Goal: Transaction & Acquisition: Obtain resource

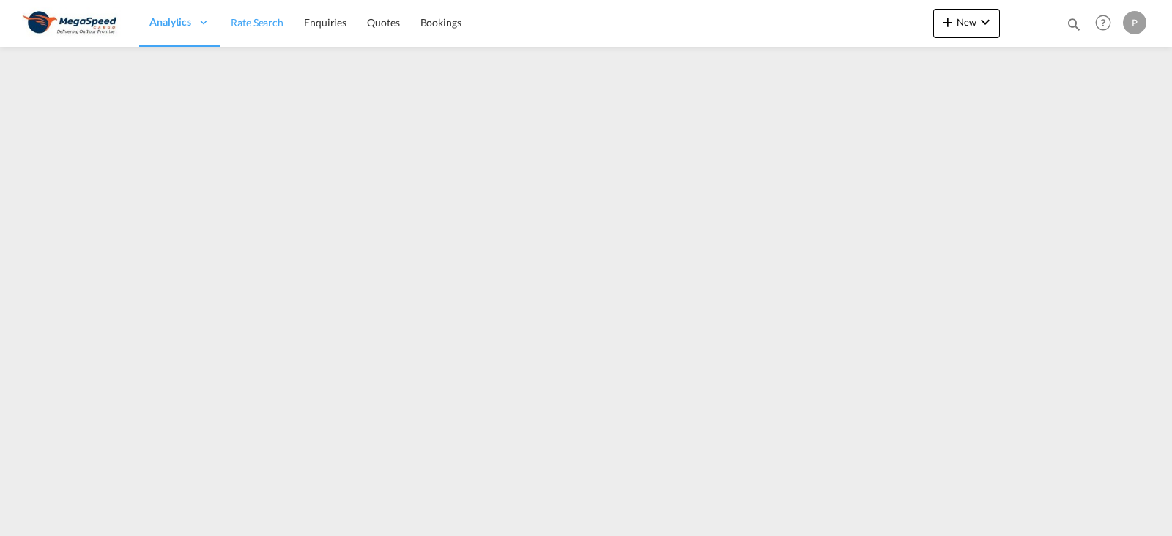
click at [281, 22] on span "Rate Search" at bounding box center [257, 22] width 53 height 12
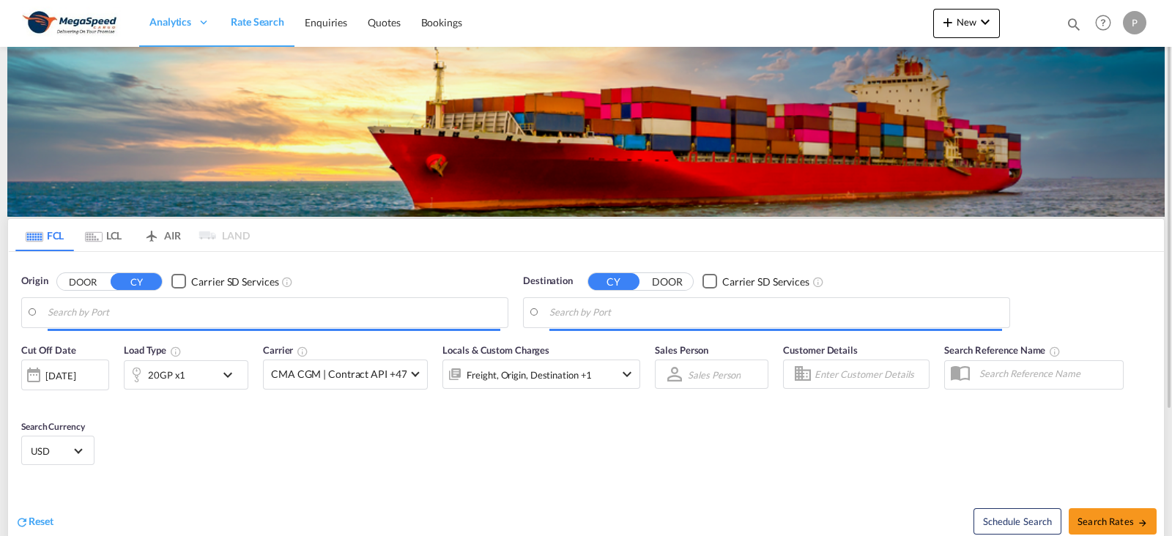
type input "[GEOGRAPHIC_DATA], [GEOGRAPHIC_DATA]"
type input "[GEOGRAPHIC_DATA], GALBV"
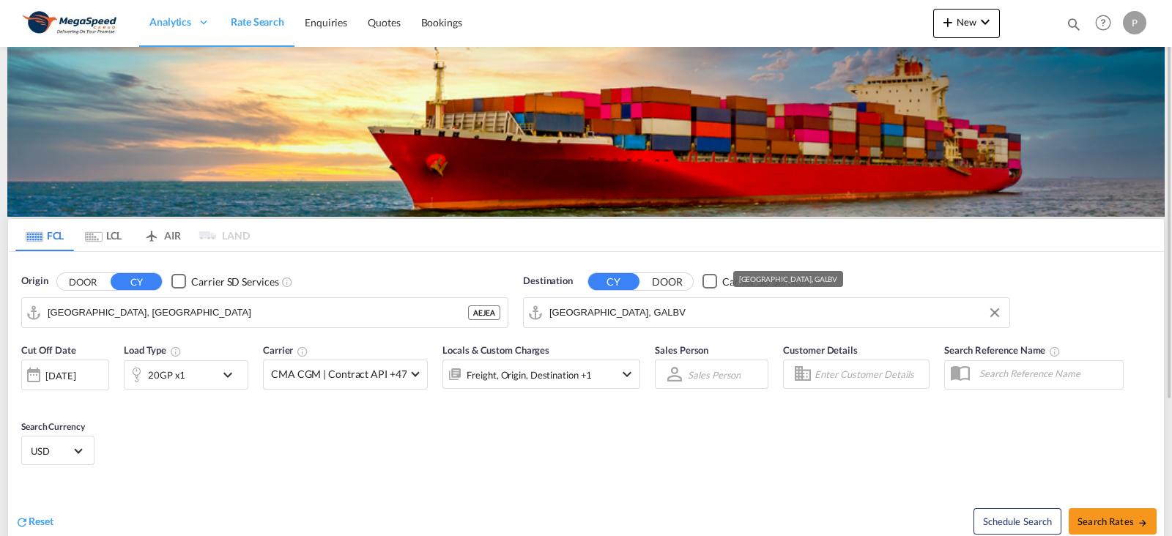
click at [585, 313] on input "[GEOGRAPHIC_DATA], GALBV" at bounding box center [776, 313] width 453 height 22
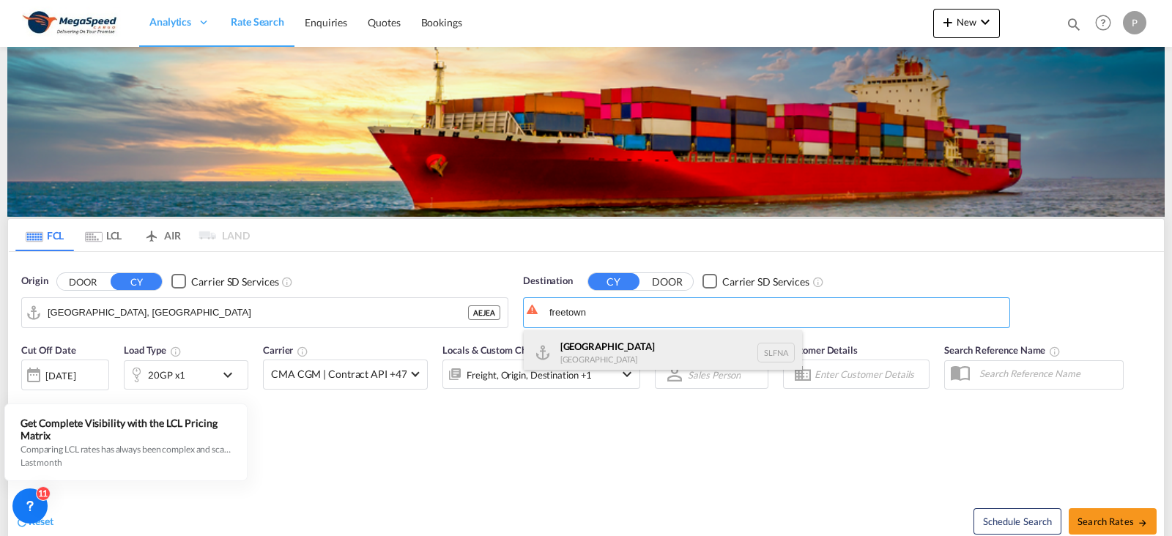
click at [601, 347] on div "Freetown [GEOGRAPHIC_DATA] [GEOGRAPHIC_DATA]" at bounding box center [663, 352] width 278 height 44
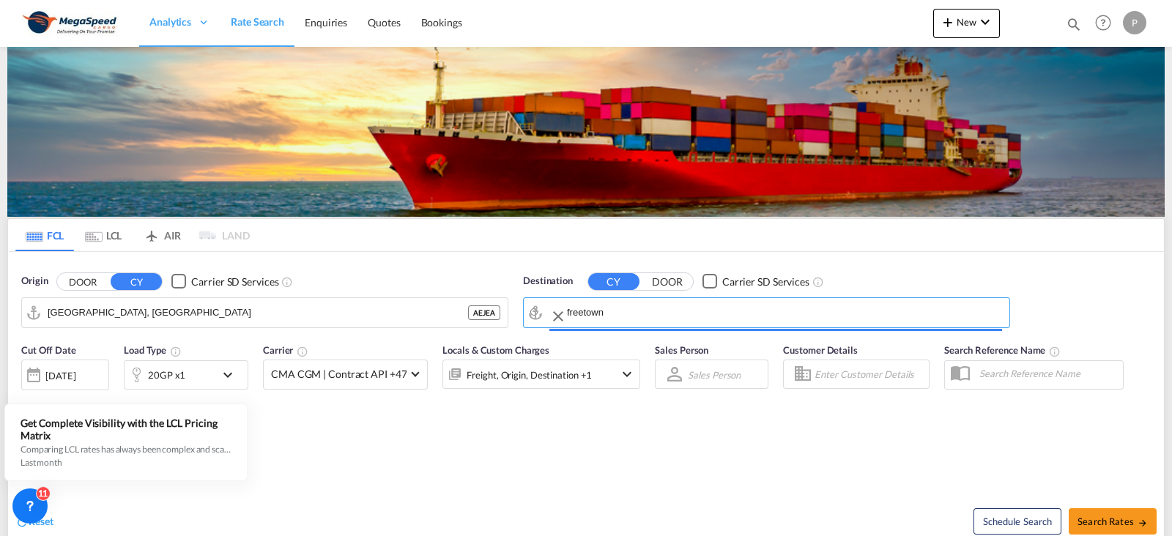
type input "[GEOGRAPHIC_DATA], [GEOGRAPHIC_DATA]"
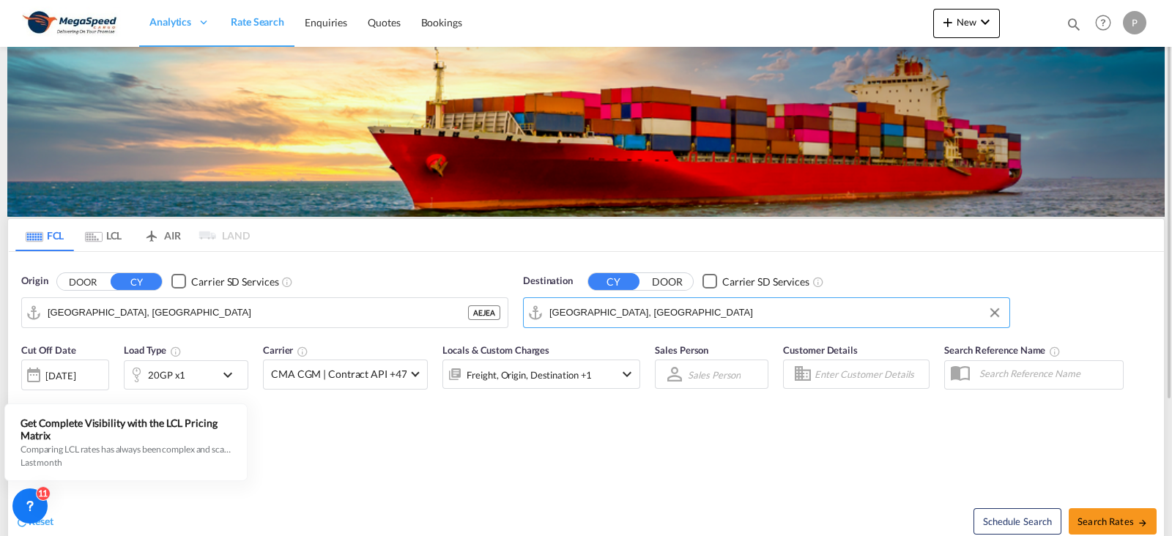
click at [233, 378] on md-icon "icon-chevron-down" at bounding box center [231, 375] width 25 height 18
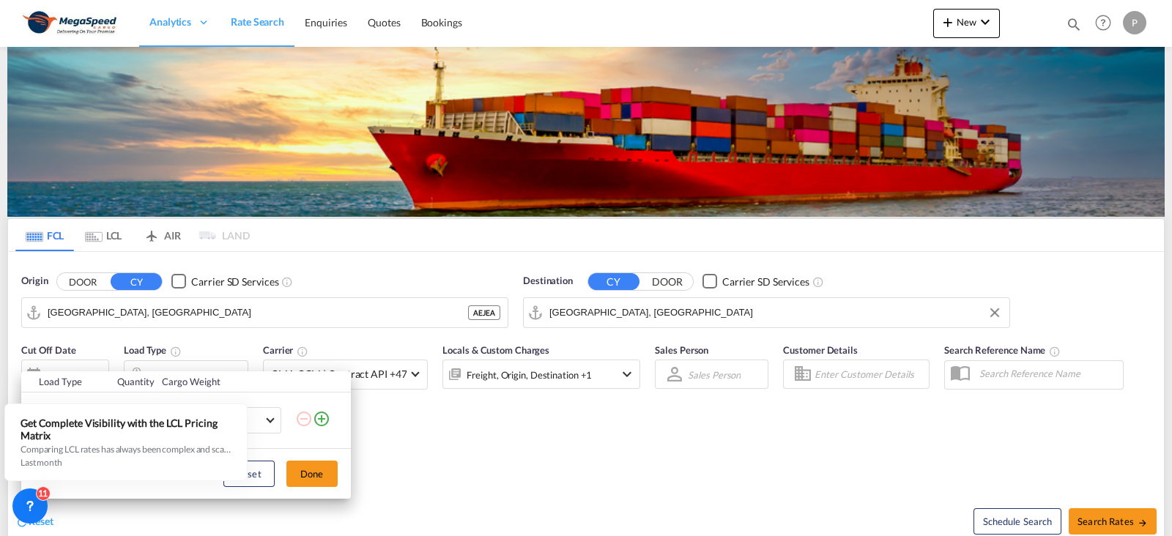
click at [136, 506] on div "Load Type Quantity Cargo Weight 20GP 20GP 40GP 40HC 45HC 20RE 40RE 40HR 20OT 40…" at bounding box center [586, 268] width 1172 height 536
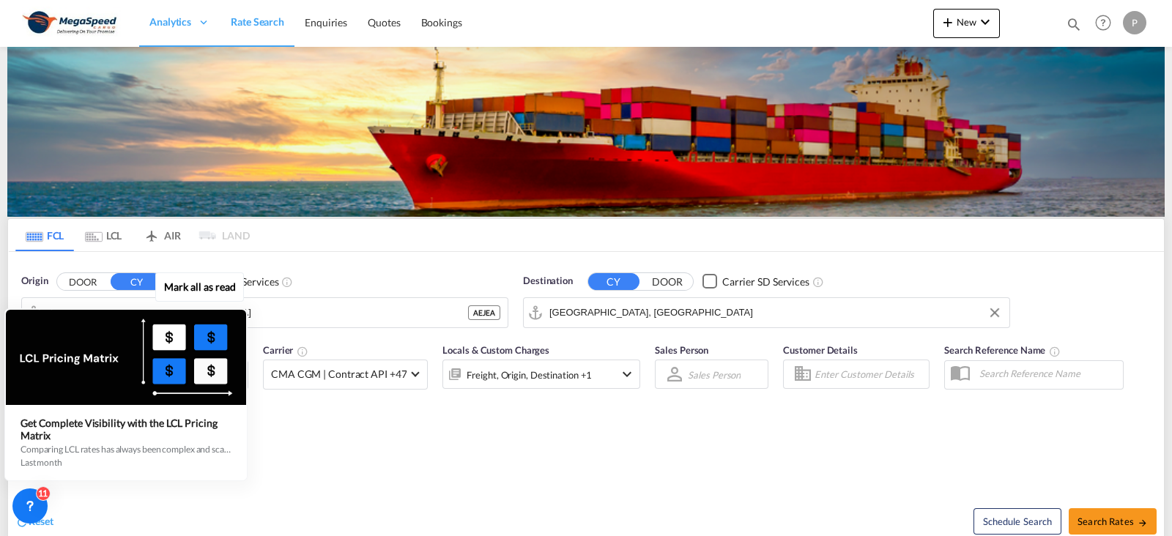
click at [248, 317] on div "Mark all as read Get Complete Visibility with the LCL Pricing Matrix Comparing …" at bounding box center [129, 380] width 265 height 202
click at [243, 312] on icon at bounding box center [245, 310] width 5 height 5
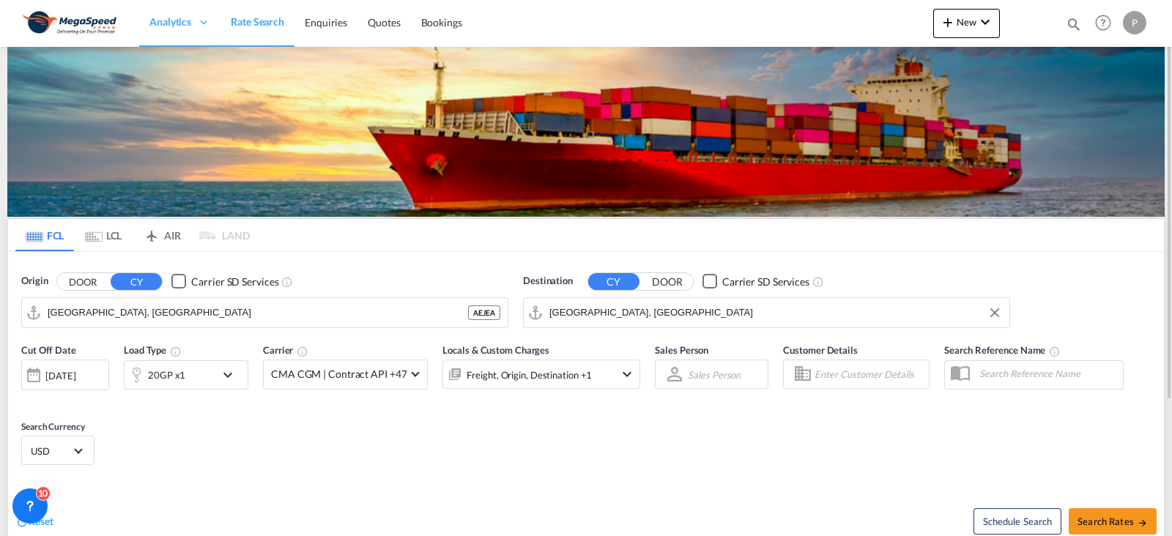
click at [214, 370] on div "20GP x1" at bounding box center [170, 375] width 91 height 29
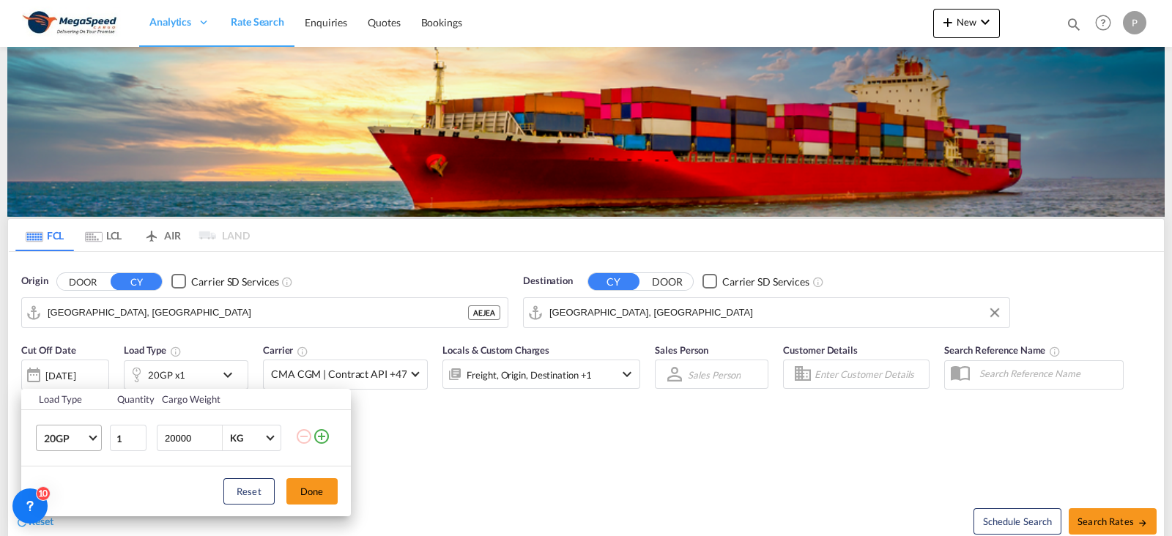
click at [95, 439] on md-select-value "20GP" at bounding box center [71, 438] width 59 height 25
click at [87, 437] on md-option "40HC" at bounding box center [82, 429] width 100 height 35
click at [297, 482] on button "Done" at bounding box center [311, 491] width 51 height 26
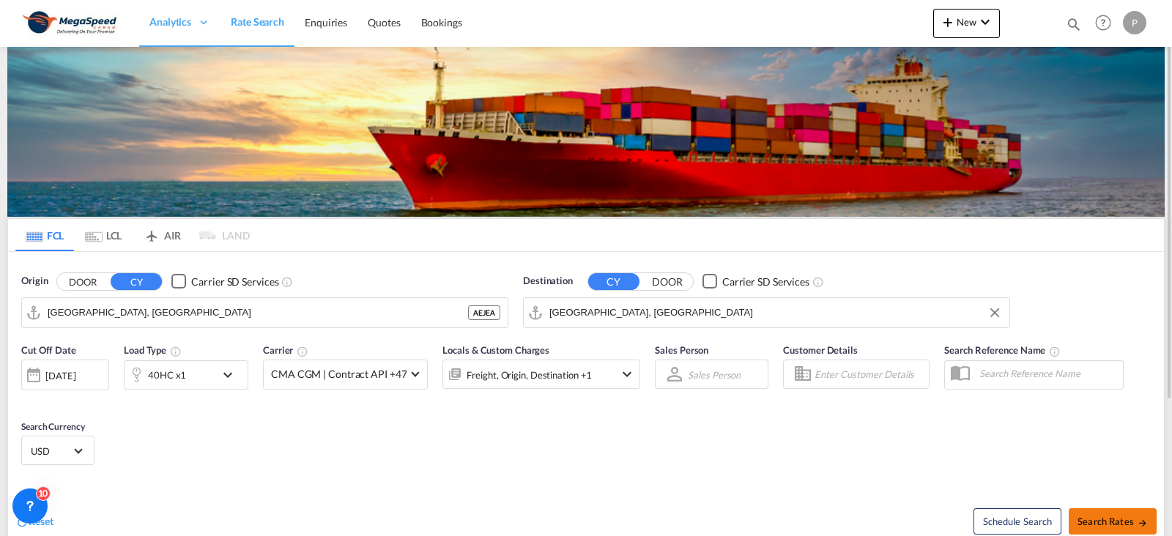
click at [1114, 520] on span "Search Rates" at bounding box center [1113, 522] width 70 height 12
type input "AEJEA to SLFNA / [DATE]"
